Goal: Information Seeking & Learning: Learn about a topic

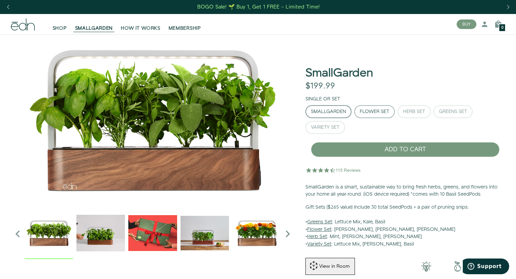
click at [373, 111] on div "Flower Set" at bounding box center [375, 111] width 30 height 5
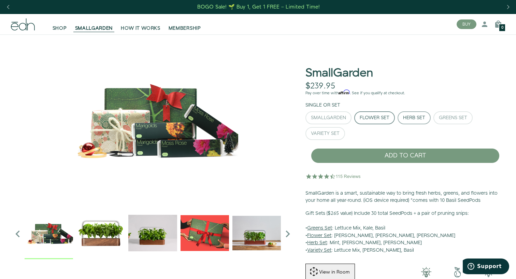
click at [413, 115] on div "Herb Set" at bounding box center [414, 117] width 22 height 5
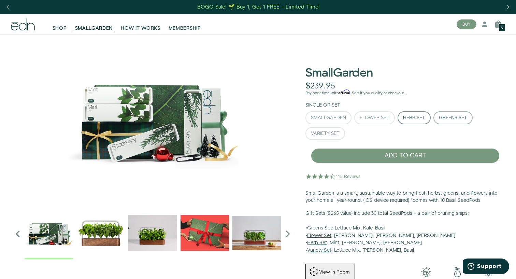
click at [442, 113] on button "Greens Set" at bounding box center [453, 117] width 39 height 13
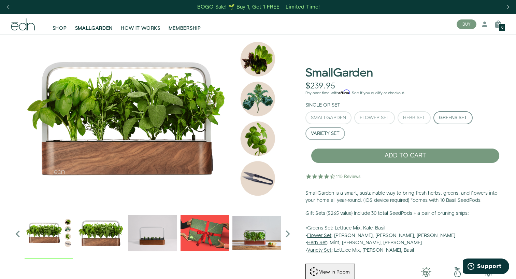
click at [316, 131] on div "Variety Set" at bounding box center [325, 133] width 29 height 5
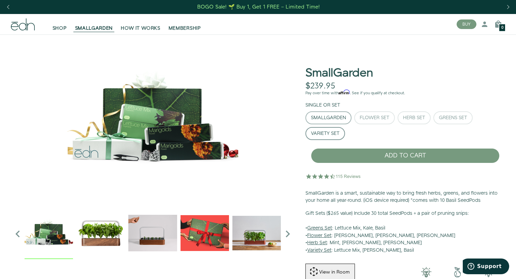
click at [321, 118] on div "SmallGarden" at bounding box center [328, 117] width 35 height 5
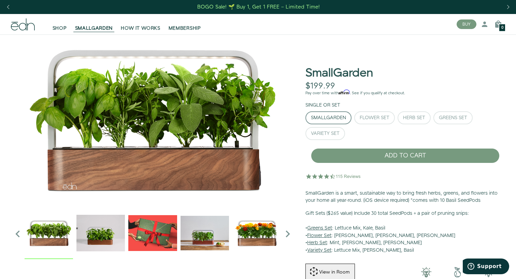
click at [25, 24] on icon at bounding box center [23, 24] width 8 height 12
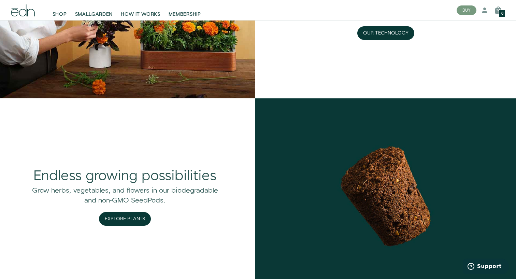
scroll to position [645, 0]
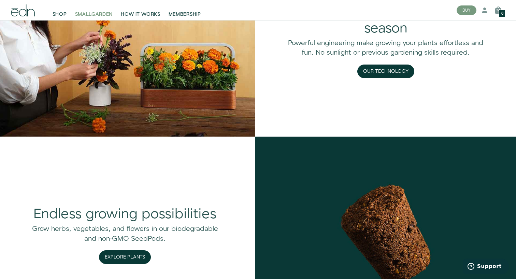
click at [97, 15] on span "SMALLGARDEN" at bounding box center [94, 14] width 38 height 7
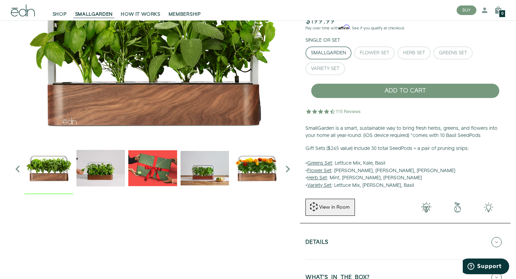
scroll to position [67, 0]
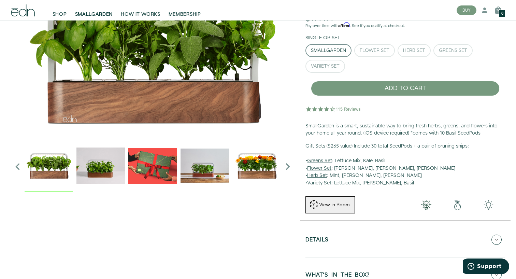
click at [338, 165] on p "Gift Sets ($265 value) Include 30 total SeedPods + a pair of pruning snips: • G…" at bounding box center [406, 165] width 200 height 44
click at [389, 166] on p "Gift Sets ($265 value) Include 30 total SeedPods + a pair of pruning snips: • G…" at bounding box center [406, 165] width 200 height 44
click at [317, 168] on u "Flower Set" at bounding box center [319, 168] width 24 height 7
click at [94, 169] on img "2 / 6" at bounding box center [100, 165] width 48 height 48
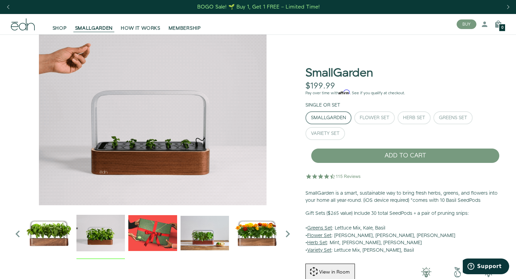
scroll to position [0, 0]
click at [214, 234] on img "4 / 6" at bounding box center [205, 233] width 48 height 48
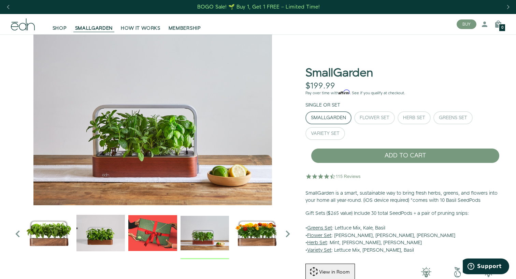
click at [248, 239] on img "5 / 6" at bounding box center [256, 233] width 48 height 48
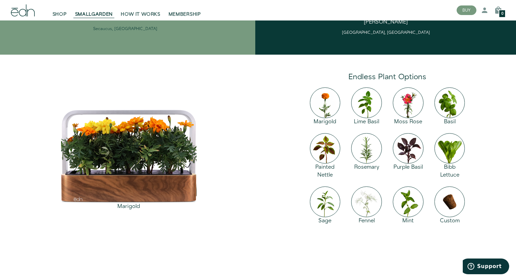
scroll to position [921, 0]
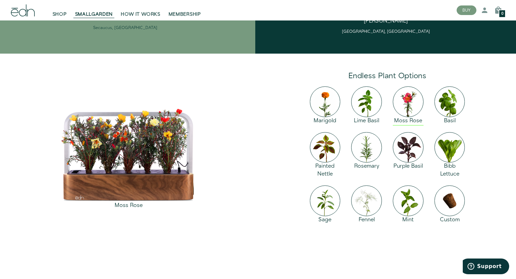
click at [411, 101] on img at bounding box center [408, 101] width 31 height 31
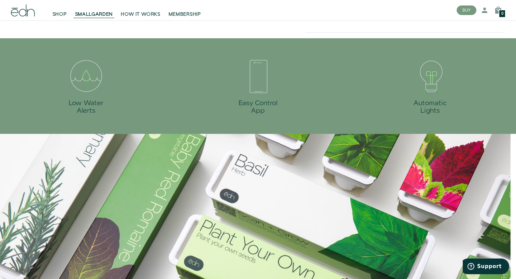
scroll to position [377, 0]
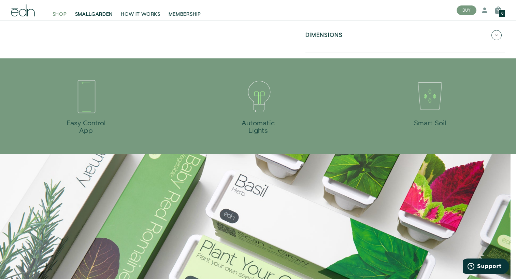
click at [61, 14] on span "SHOP" at bounding box center [60, 14] width 14 height 7
